Goal: Task Accomplishment & Management: Use online tool/utility

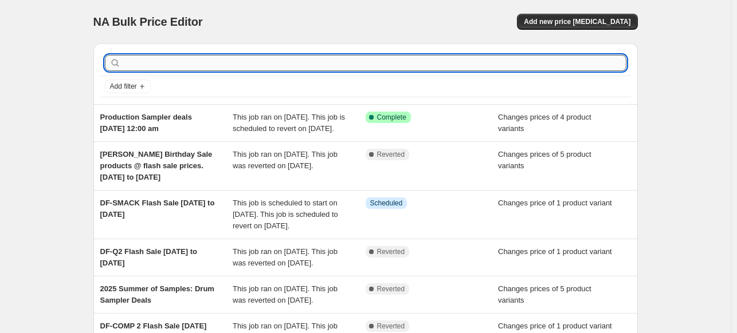
click at [180, 64] on input "text" at bounding box center [374, 63] width 503 height 16
type input "[PERSON_NAME]"
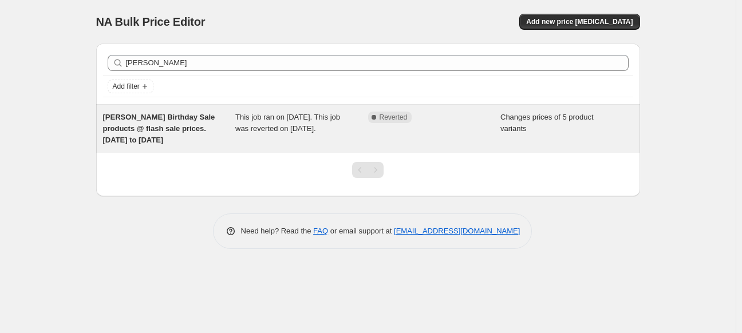
drag, startPoint x: 187, startPoint y: 125, endPoint x: 171, endPoint y: 132, distance: 17.5
click at [171, 132] on span "[PERSON_NAME] Birthday Sale products @ flash sale prices.[DATE] to [DATE]" at bounding box center [159, 129] width 112 height 32
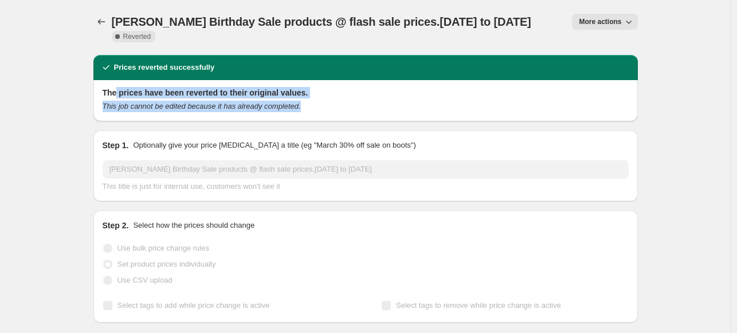
drag, startPoint x: 119, startPoint y: 95, endPoint x: 299, endPoint y: 111, distance: 180.5
click at [299, 111] on div "The prices have been reverted to their original values. This job cannot be edit…" at bounding box center [366, 99] width 526 height 25
click at [299, 111] on div "This job cannot be edited because it has already completed." at bounding box center [366, 106] width 526 height 11
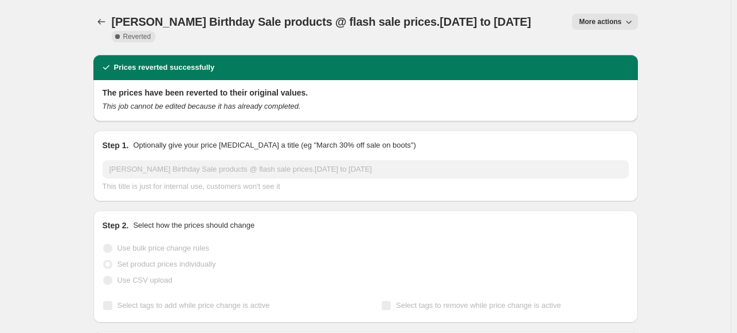
click at [598, 21] on span "More actions" at bounding box center [600, 21] width 42 height 9
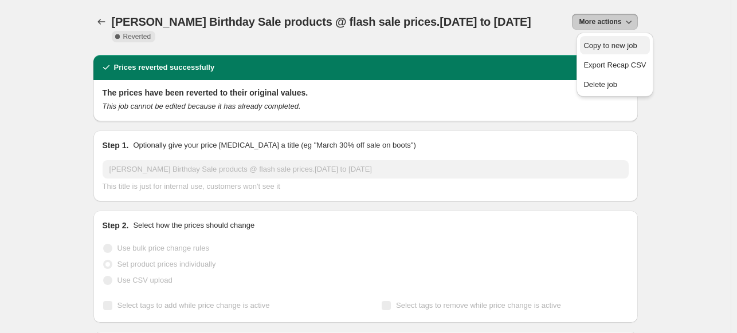
click at [608, 47] on span "Copy to new job" at bounding box center [609, 45] width 53 height 9
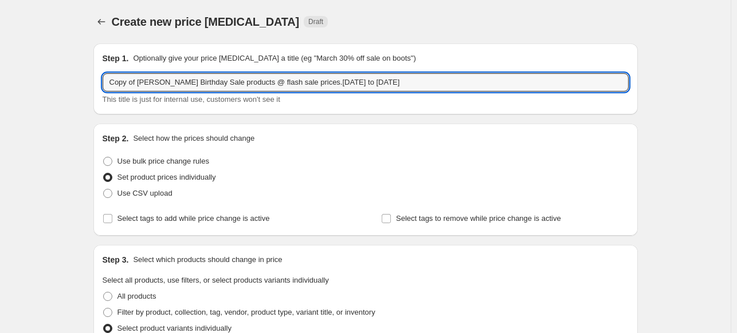
drag, startPoint x: 110, startPoint y: 84, endPoint x: 423, endPoint y: 73, distance: 313.0
click at [423, 73] on div "Step 1. Optionally give your price [MEDICAL_DATA] a title (eg "March 30% off sa…" at bounding box center [366, 79] width 526 height 53
paste input "International Country Music Day"
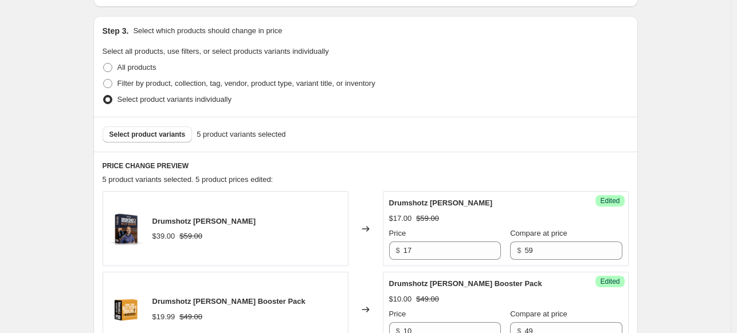
scroll to position [344, 0]
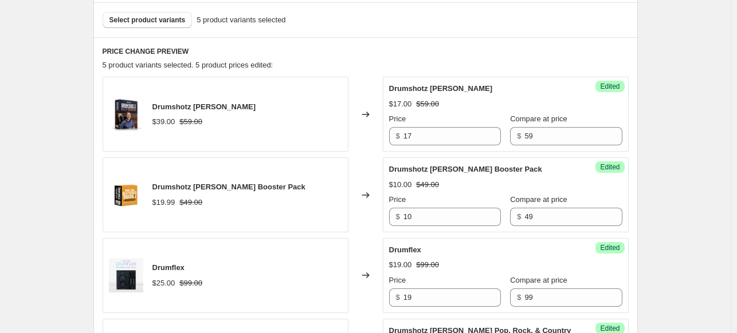
type input "International Country Music Day - All [PERSON_NAME] Plugins $20 each, bundle fo…"
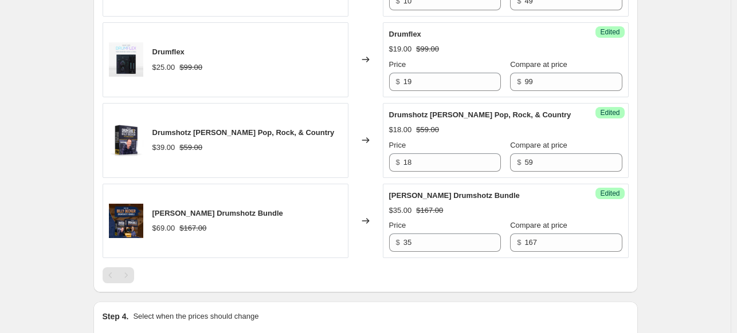
scroll to position [630, 0]
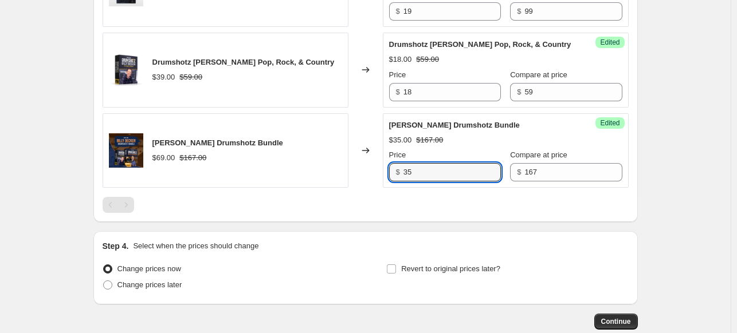
drag, startPoint x: 415, startPoint y: 174, endPoint x: 405, endPoint y: 174, distance: 10.3
click at [405, 174] on div "$ 35" at bounding box center [445, 172] width 112 height 18
type input "49"
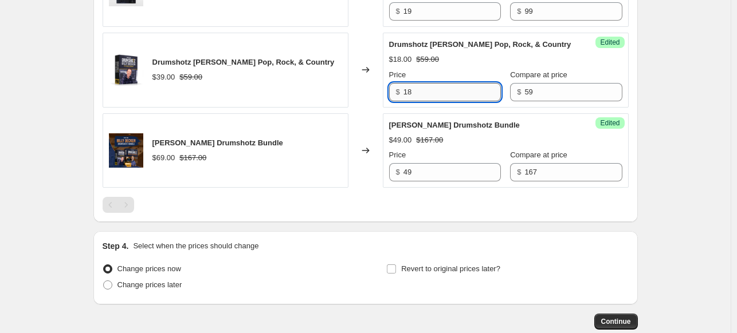
drag, startPoint x: 417, startPoint y: 88, endPoint x: 407, endPoint y: 89, distance: 10.4
click at [407, 89] on input "18" at bounding box center [451, 92] width 97 height 18
type input "20"
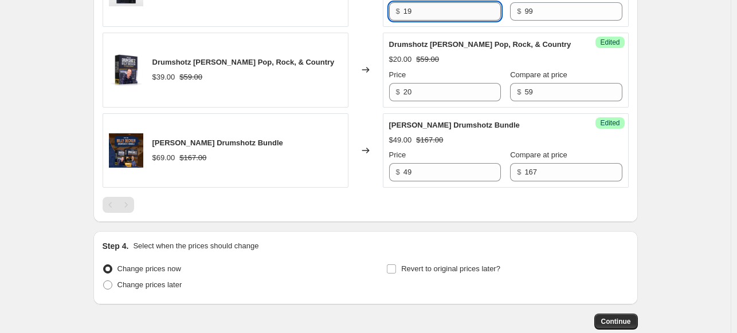
drag, startPoint x: 420, startPoint y: 13, endPoint x: 407, endPoint y: 12, distance: 13.8
click at [407, 12] on input "19" at bounding box center [451, 11] width 97 height 18
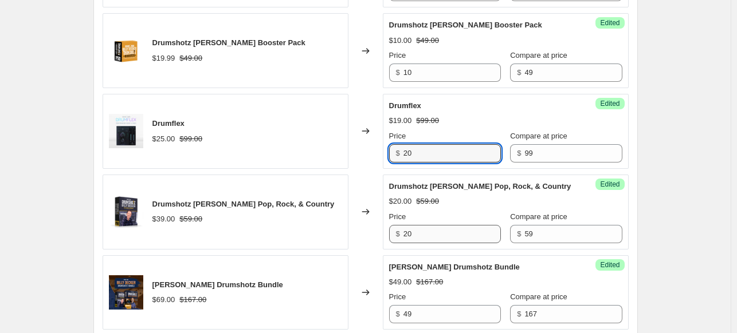
scroll to position [458, 0]
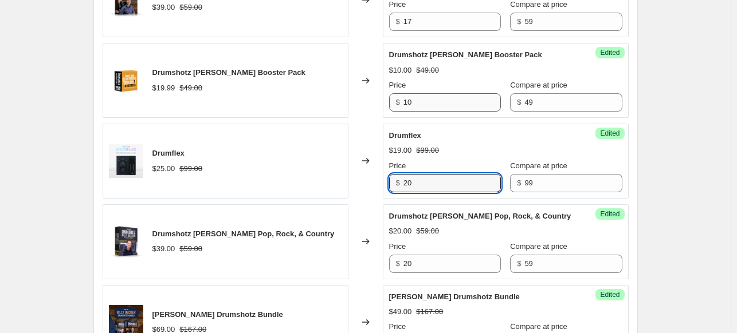
type input "20"
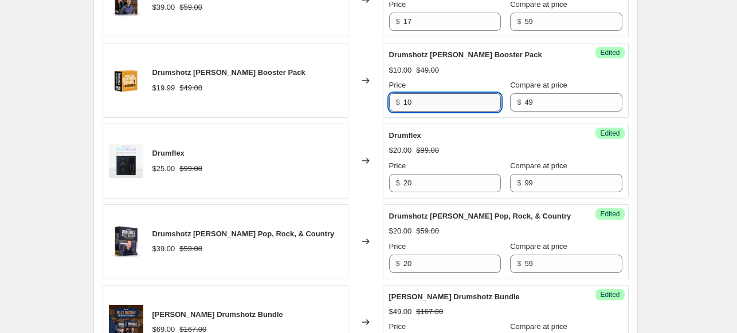
drag, startPoint x: 428, startPoint y: 98, endPoint x: 406, endPoint y: 96, distance: 23.0
click at [406, 96] on input "10" at bounding box center [451, 102] width 97 height 18
type input "20"
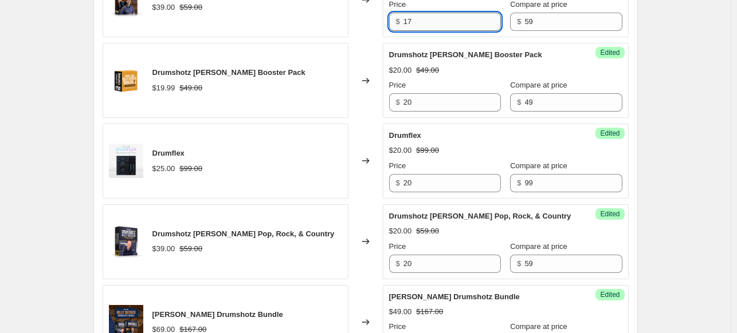
drag, startPoint x: 417, startPoint y: 21, endPoint x: 406, endPoint y: 20, distance: 11.5
click at [406, 20] on input "17" at bounding box center [451, 22] width 97 height 18
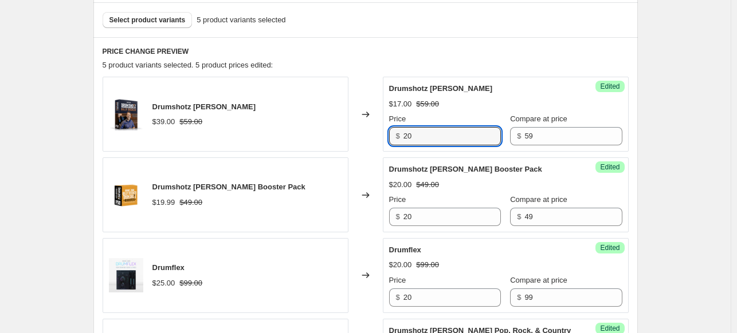
type input "20"
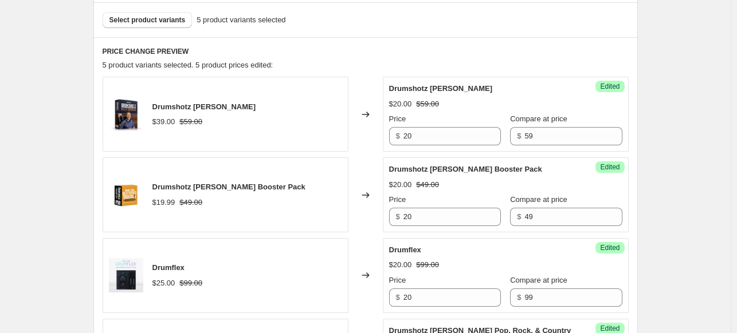
click at [479, 57] on div "PRICE CHANGE PREVIEW 5 product variants selected. 5 product prices edited: Drum…" at bounding box center [365, 272] width 544 height 471
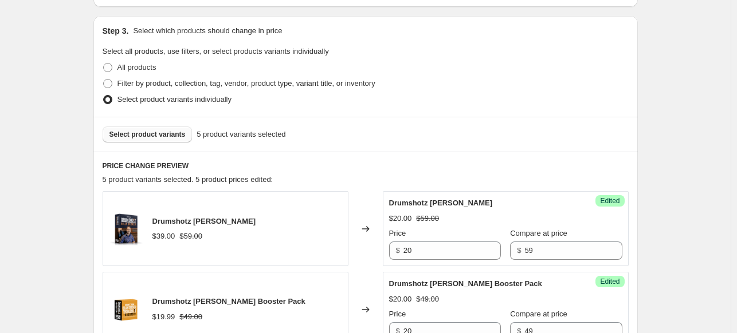
click at [146, 135] on span "Select product variants" at bounding box center [147, 134] width 76 height 9
click at [109, 87] on span at bounding box center [107, 83] width 9 height 9
click at [104, 80] on input "Filter by product, collection, tag, vendor, product type, variant title, or inv…" at bounding box center [103, 79] width 1 height 1
radio input "true"
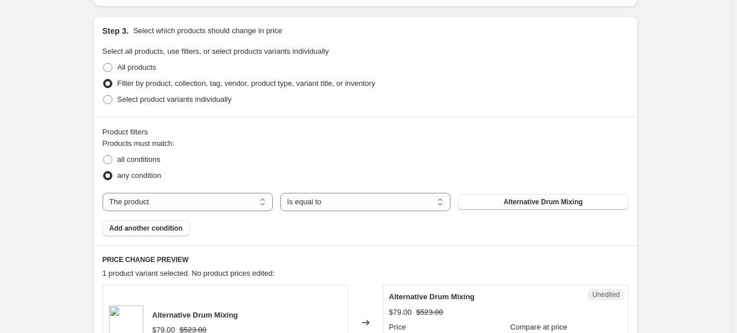
click at [525, 211] on div "The product The product's collection The product's tag The product's vendor The…" at bounding box center [366, 202] width 526 height 18
click at [518, 201] on span "Alternative Drum Mixing" at bounding box center [543, 202] width 79 height 9
click at [111, 100] on span at bounding box center [107, 99] width 9 height 9
click at [104, 96] on input "Select product variants individually" at bounding box center [103, 95] width 1 height 1
radio input "true"
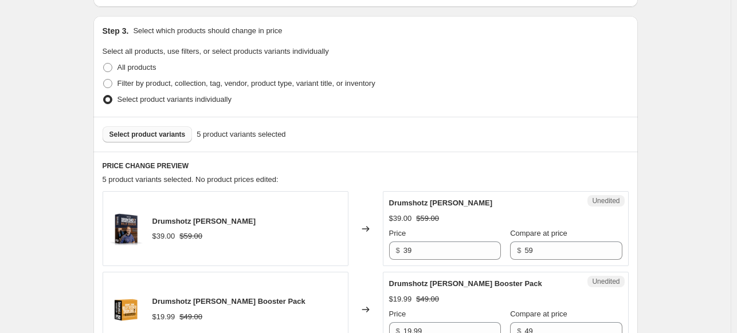
click at [176, 132] on span "Select product variants" at bounding box center [147, 134] width 76 height 9
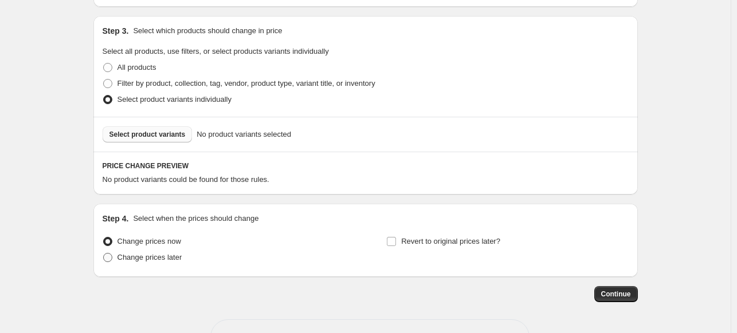
click at [140, 256] on span "Change prices later" at bounding box center [149, 257] width 65 height 9
click at [104, 254] on input "Change prices later" at bounding box center [103, 253] width 1 height 1
radio input "true"
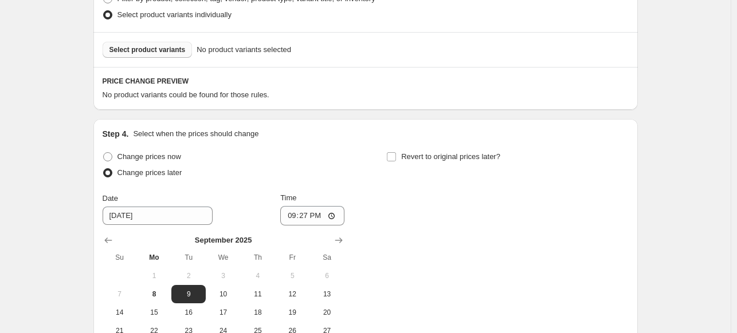
scroll to position [286, 0]
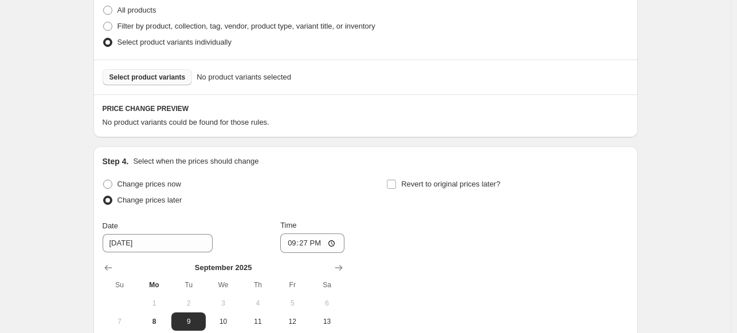
click at [165, 77] on span "Select product variants" at bounding box center [147, 77] width 76 height 9
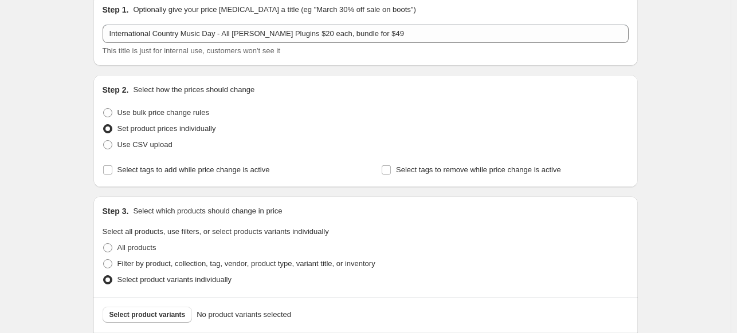
scroll to position [0, 0]
